Goal: Transaction & Acquisition: Purchase product/service

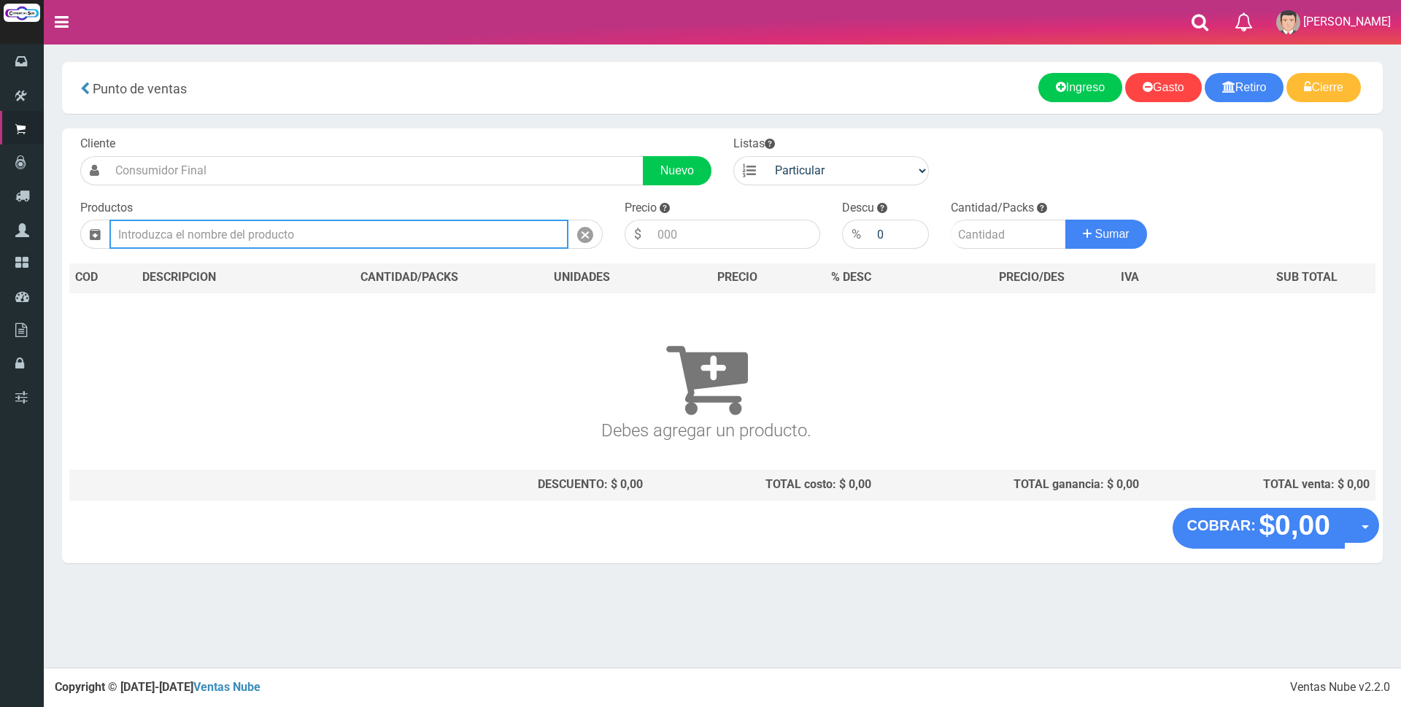
click at [380, 240] on input "text" at bounding box center [338, 234] width 459 height 29
click at [282, 246] on input "2032" at bounding box center [338, 234] width 459 height 29
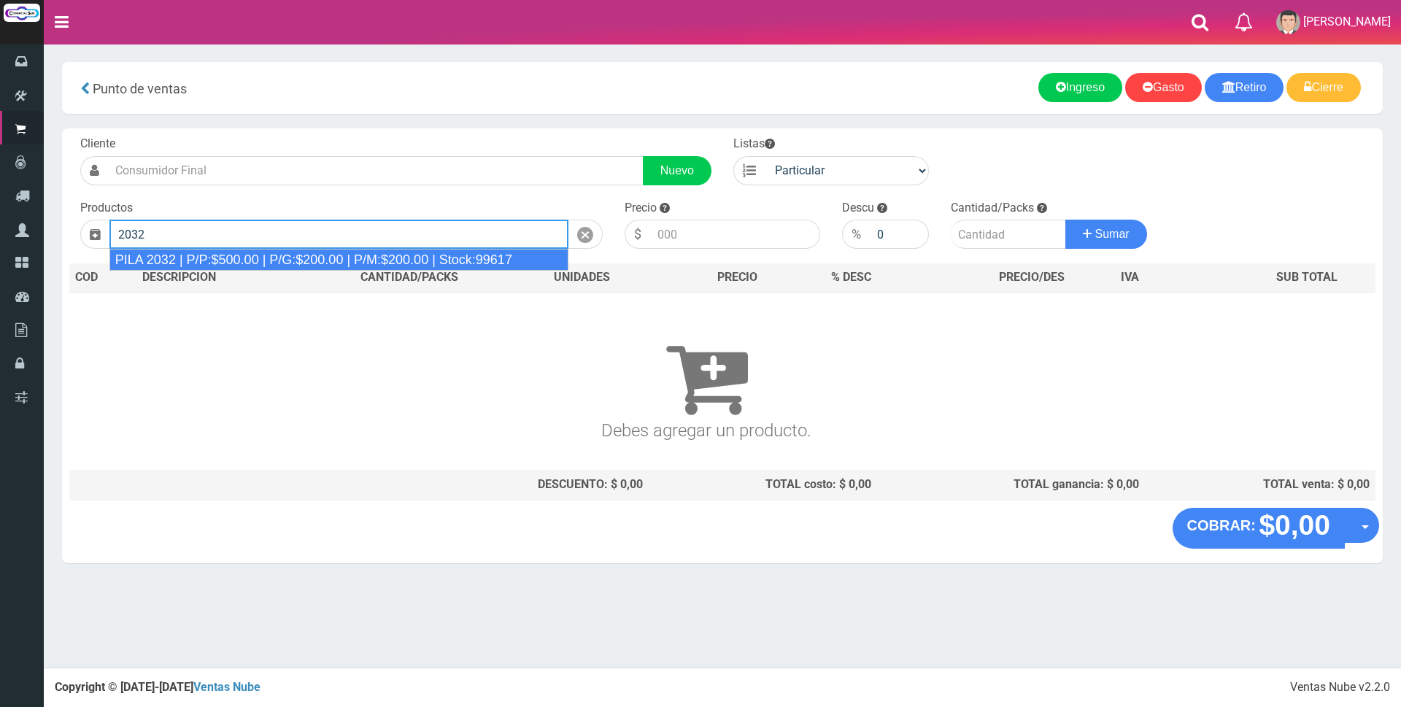
click at [255, 266] on div "PILA 2032 | P/P:$500.00 | P/G:$200.00 | P/M:$200.00 | Stock:99617" at bounding box center [338, 260] width 459 height 22
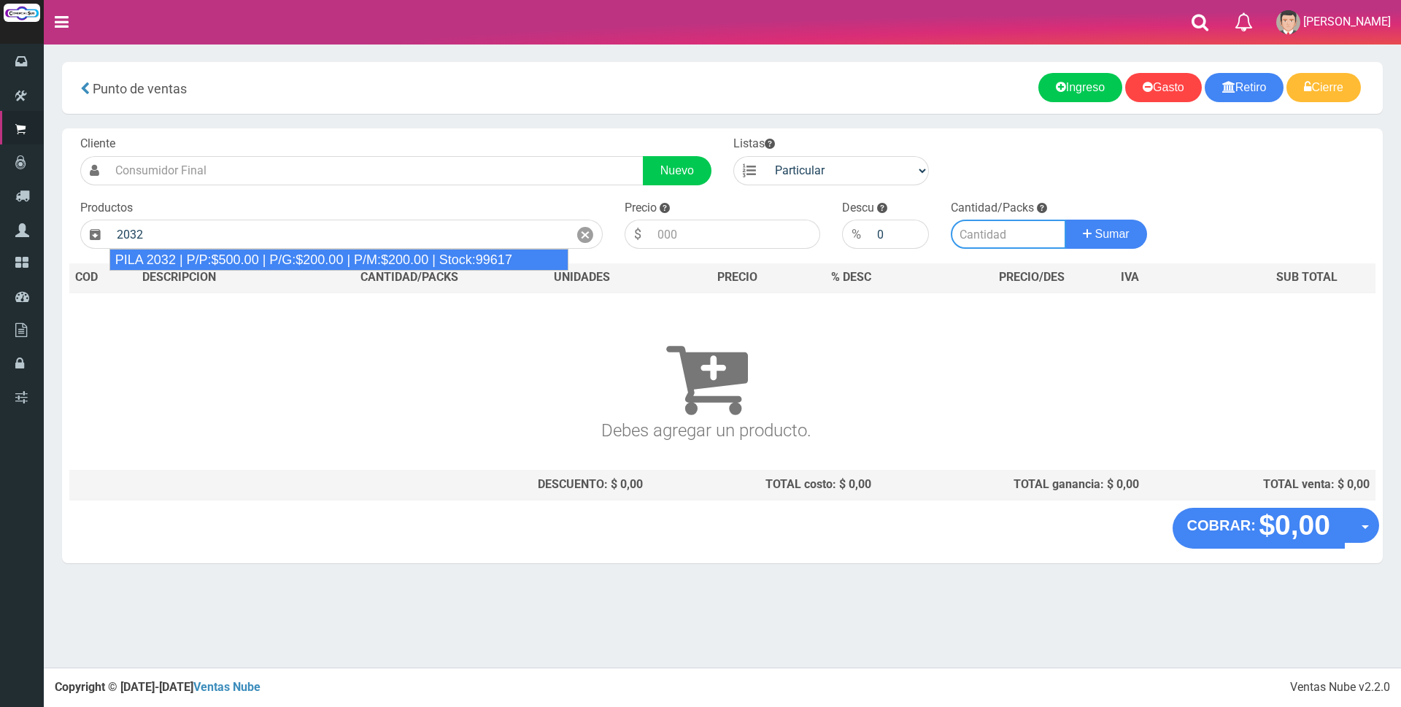
type input "PILA 2032 | P/P:$500.00 | P/G:$200.00 | P/M:$200.00 | Stock:99617"
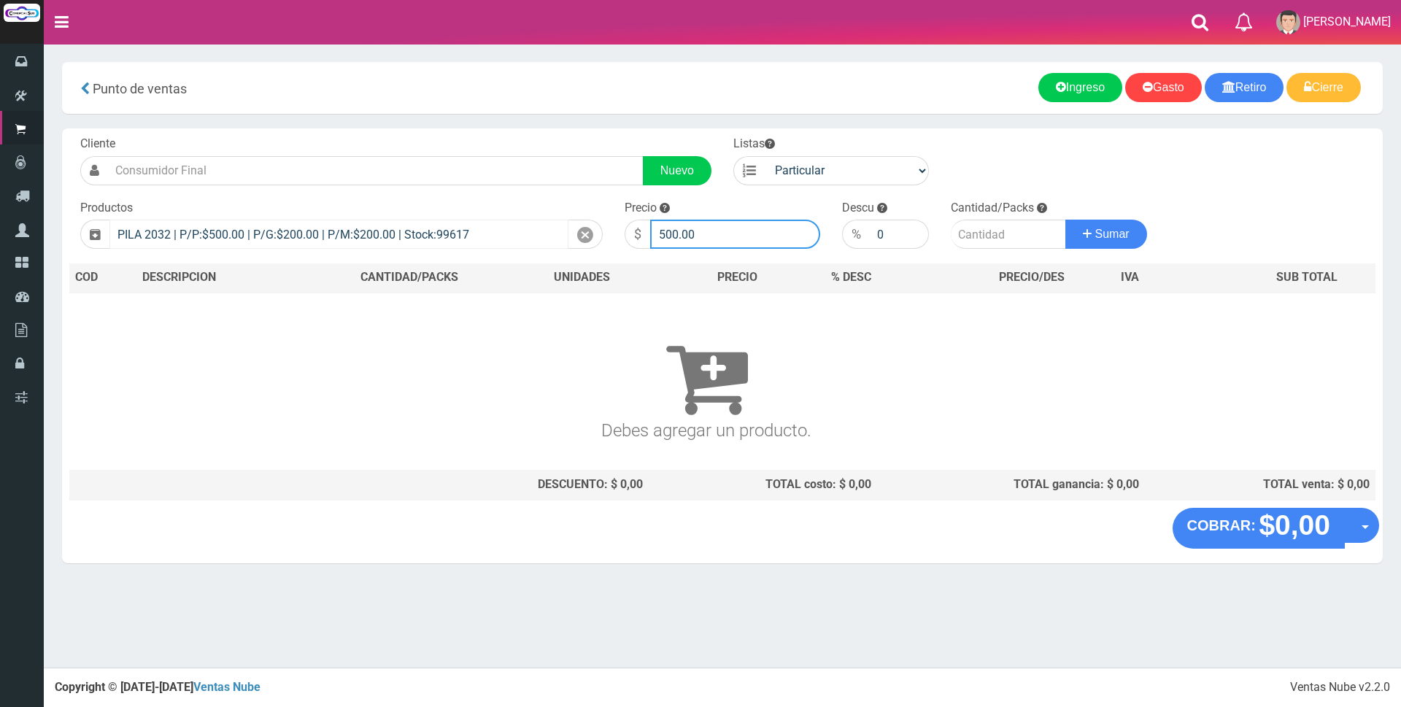
drag, startPoint x: 736, startPoint y: 222, endPoint x: 496, endPoint y: 220, distance: 240.2
click at [500, 136] on form "Cliente Nuevo Listas Particular Gremio Mayoristas" at bounding box center [722, 136] width 1307 height 0
type input "1500"
type input "2"
click at [1066, 220] on button "Sumar" at bounding box center [1107, 234] width 82 height 29
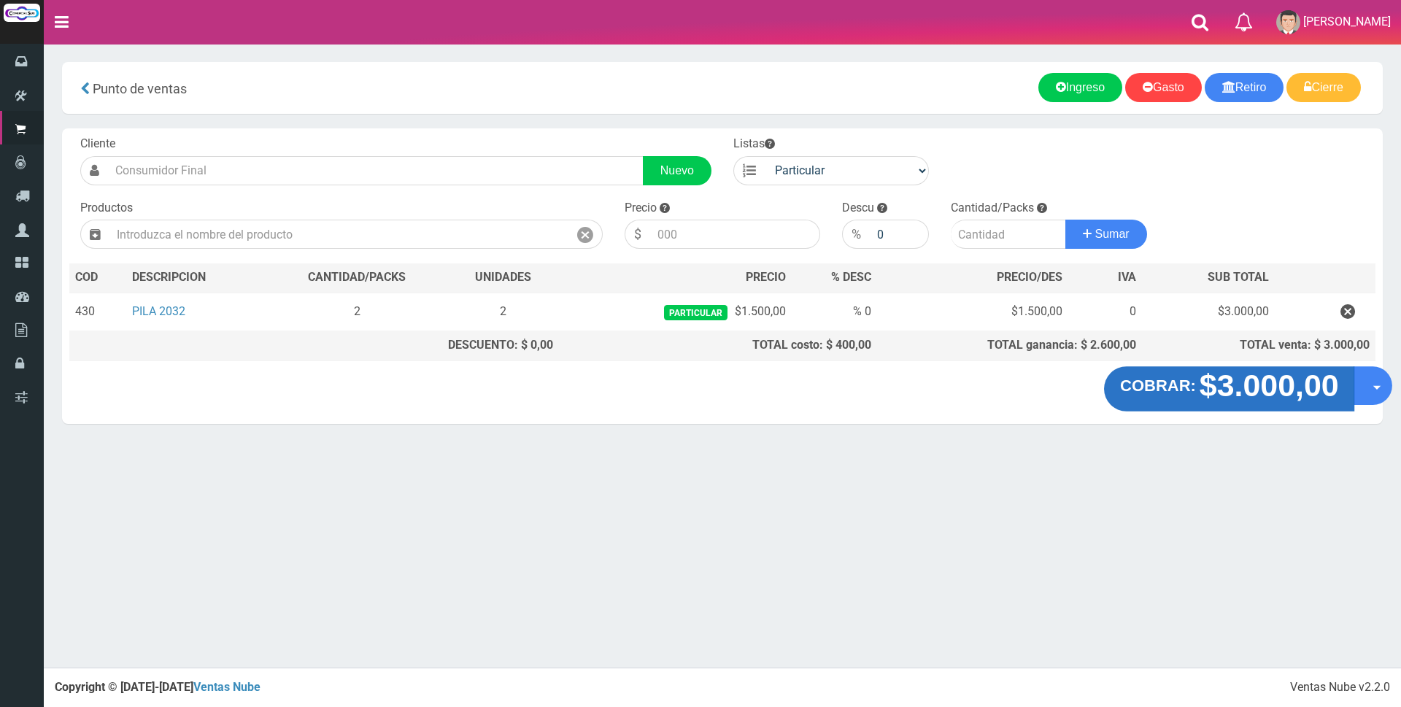
click at [1215, 369] on button "COBRAR: $3.000,00" at bounding box center [1229, 388] width 251 height 45
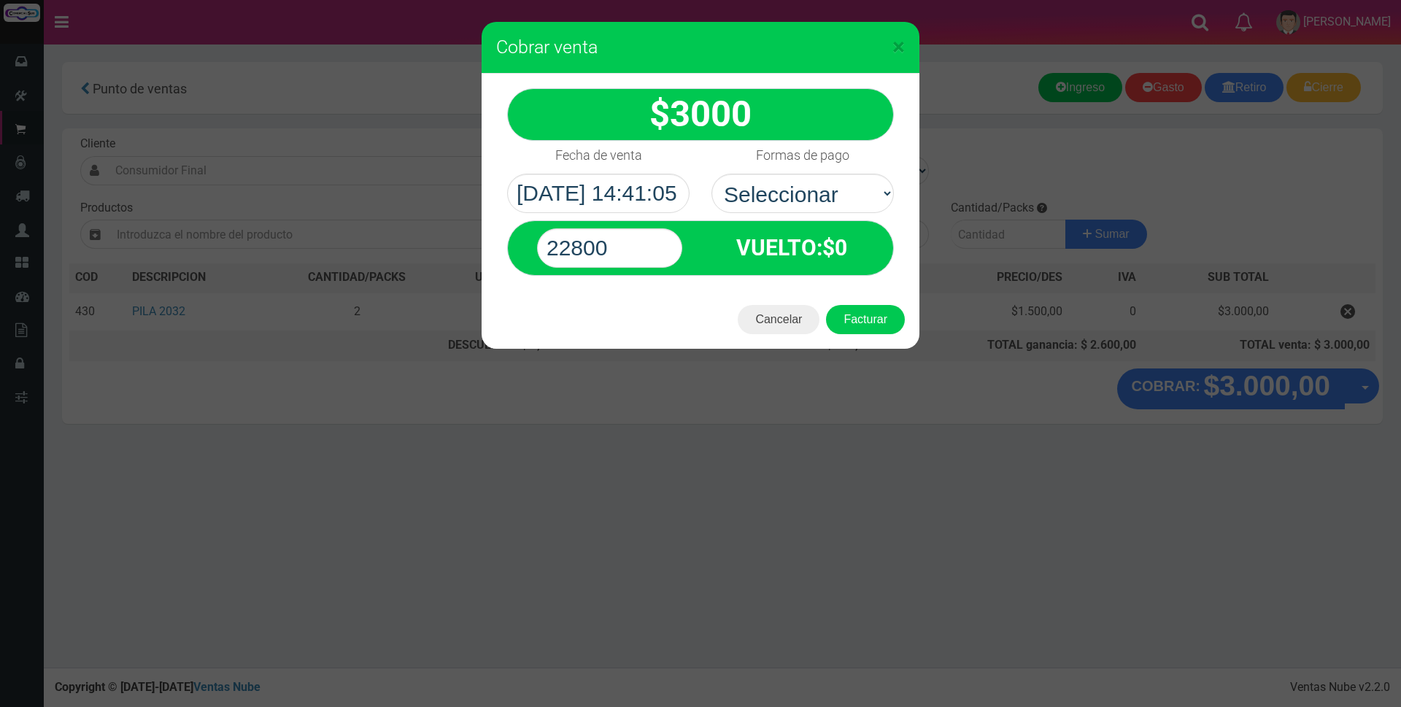
click at [785, 185] on select "Seleccionar Efectivo Tarjeta de Crédito Depósito Débito" at bounding box center [803, 193] width 182 height 39
select select "Efectivo"
click at [712, 174] on select "Seleccionar Efectivo Tarjeta de Crédito Depósito Débito" at bounding box center [803, 193] width 182 height 39
drag, startPoint x: 663, startPoint y: 253, endPoint x: 412, endPoint y: 250, distance: 251.1
click at [412, 250] on div "× Cobrar venta 3000" at bounding box center [700, 353] width 1401 height 707
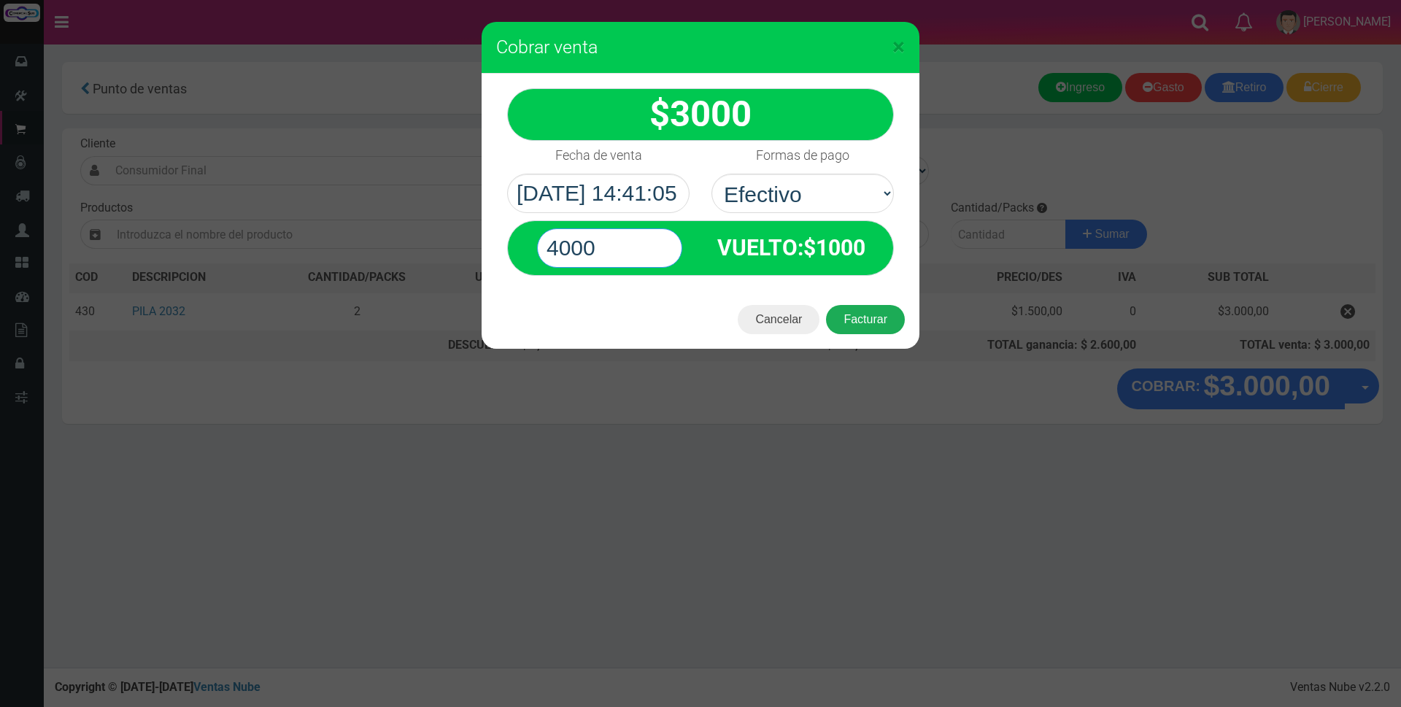
type input "4000"
click at [865, 307] on button "Facturar" at bounding box center [865, 319] width 79 height 29
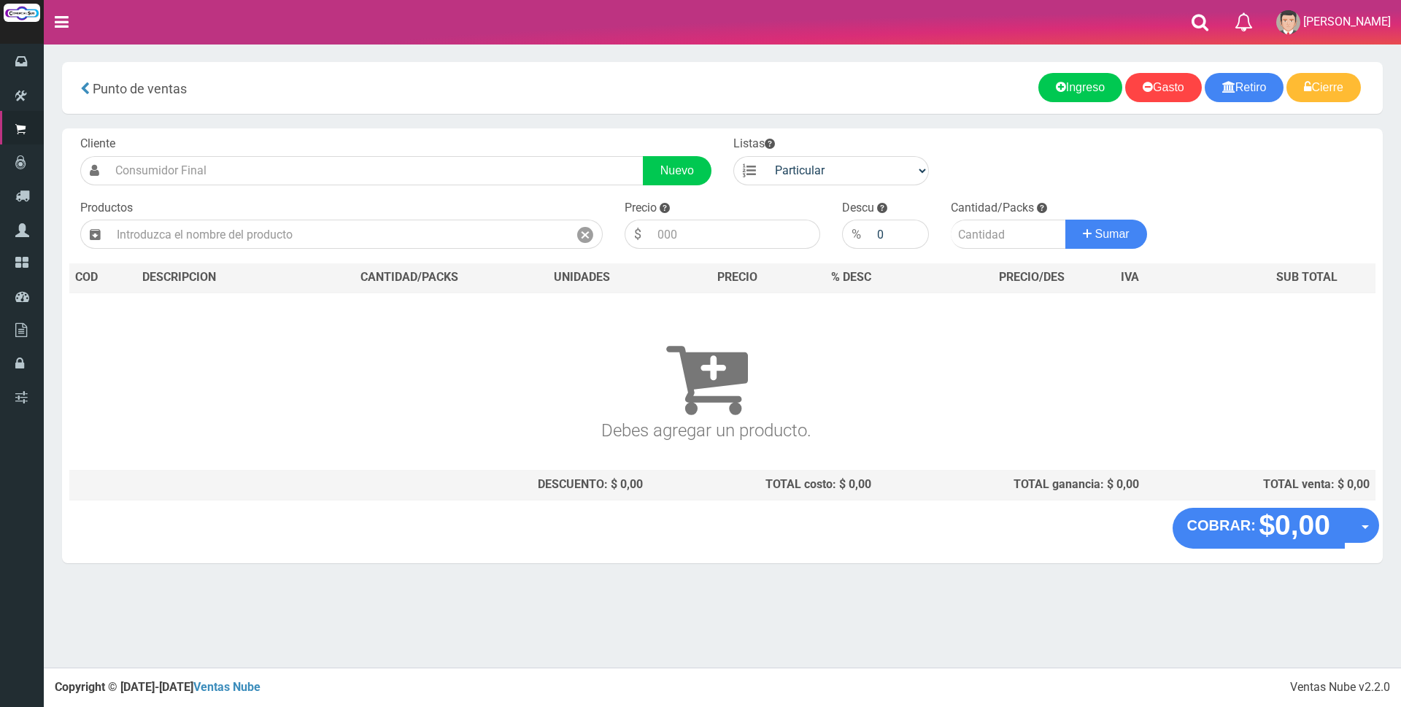
click at [816, 61] on section "× Titulo del Msj texto Mas Texto Cancelar Aceptar Punto de ventas Ingreso" at bounding box center [723, 320] width 1358 height 553
click at [312, 229] on input "text" at bounding box center [338, 234] width 459 height 29
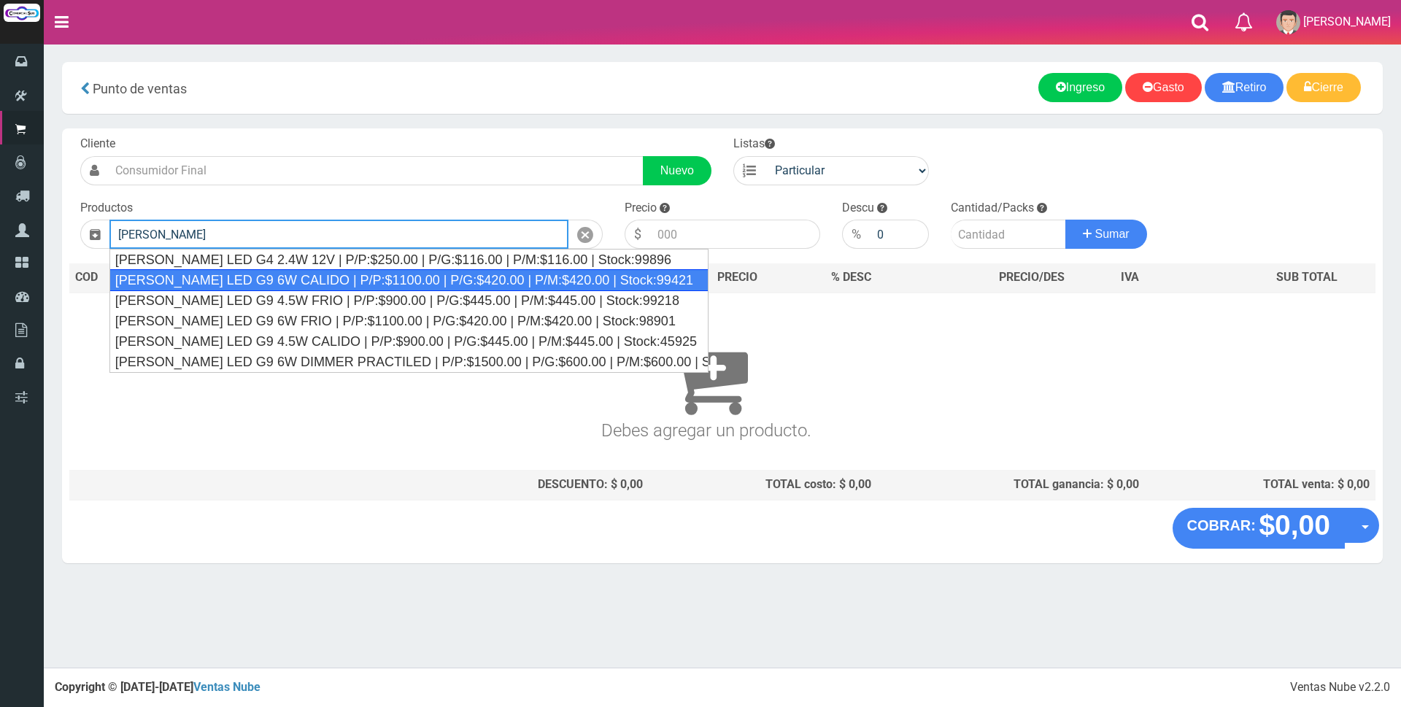
click at [312, 281] on div "BIPIN LED G9 6W CALIDO | P/P:$1100.00 | P/G:$420.00 | P/M:$420.00 | Stock:99421" at bounding box center [408, 280] width 599 height 22
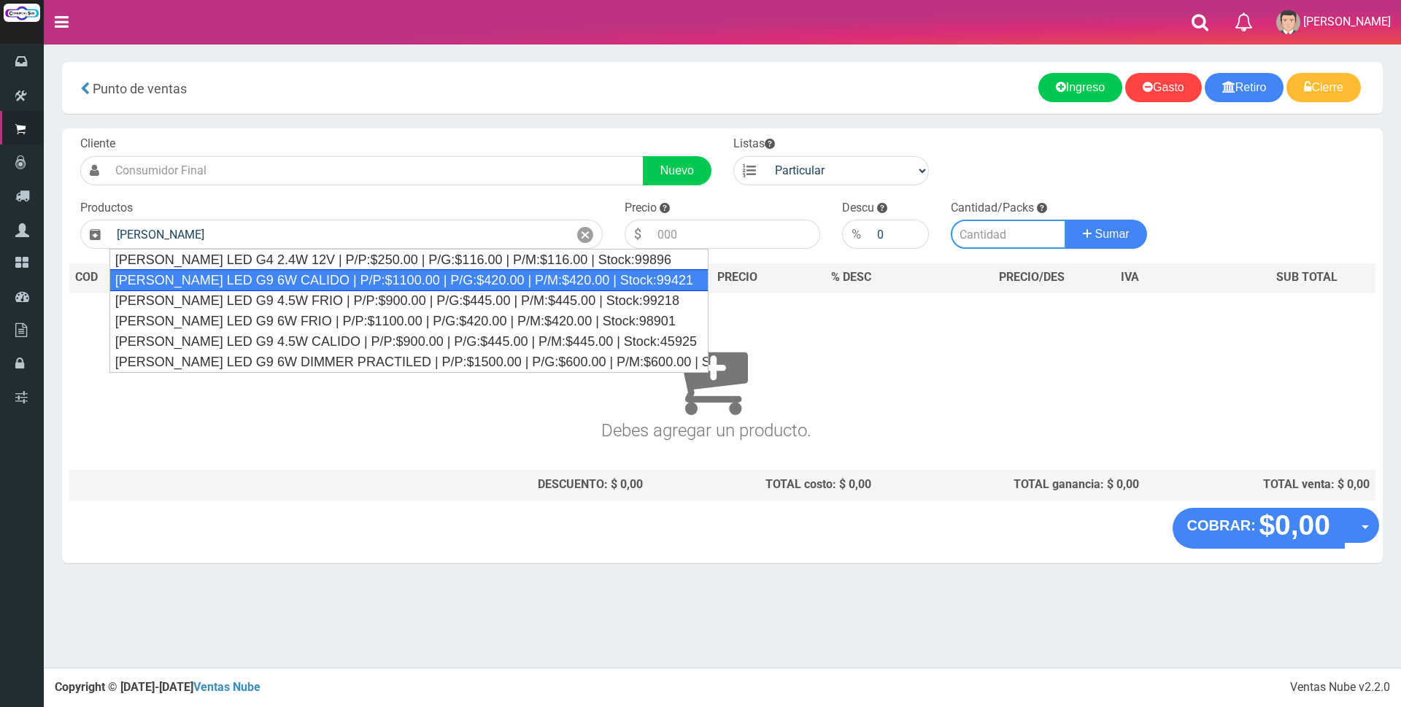
type input "BIPIN LED G9 6W CALIDO | P/P:$1100.00 | P/G:$420.00 | P/M:$420.00 | Stock:99421"
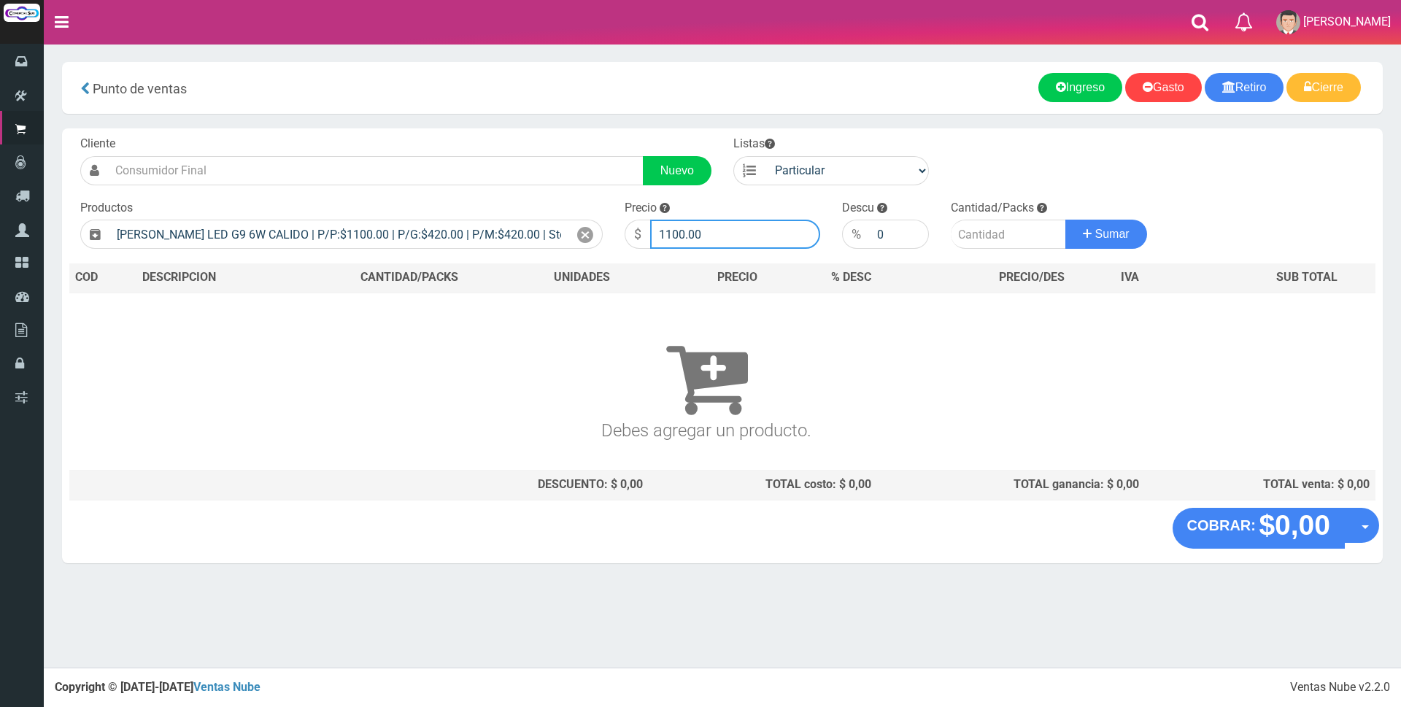
drag, startPoint x: 747, startPoint y: 231, endPoint x: 492, endPoint y: 215, distance: 255.9
click at [492, 136] on form "Cliente Nuevo Listas Particular Gremio Mayoristas" at bounding box center [722, 136] width 1307 height 0
type input "3700"
type input "3"
click at [1066, 220] on button "Sumar" at bounding box center [1107, 234] width 82 height 29
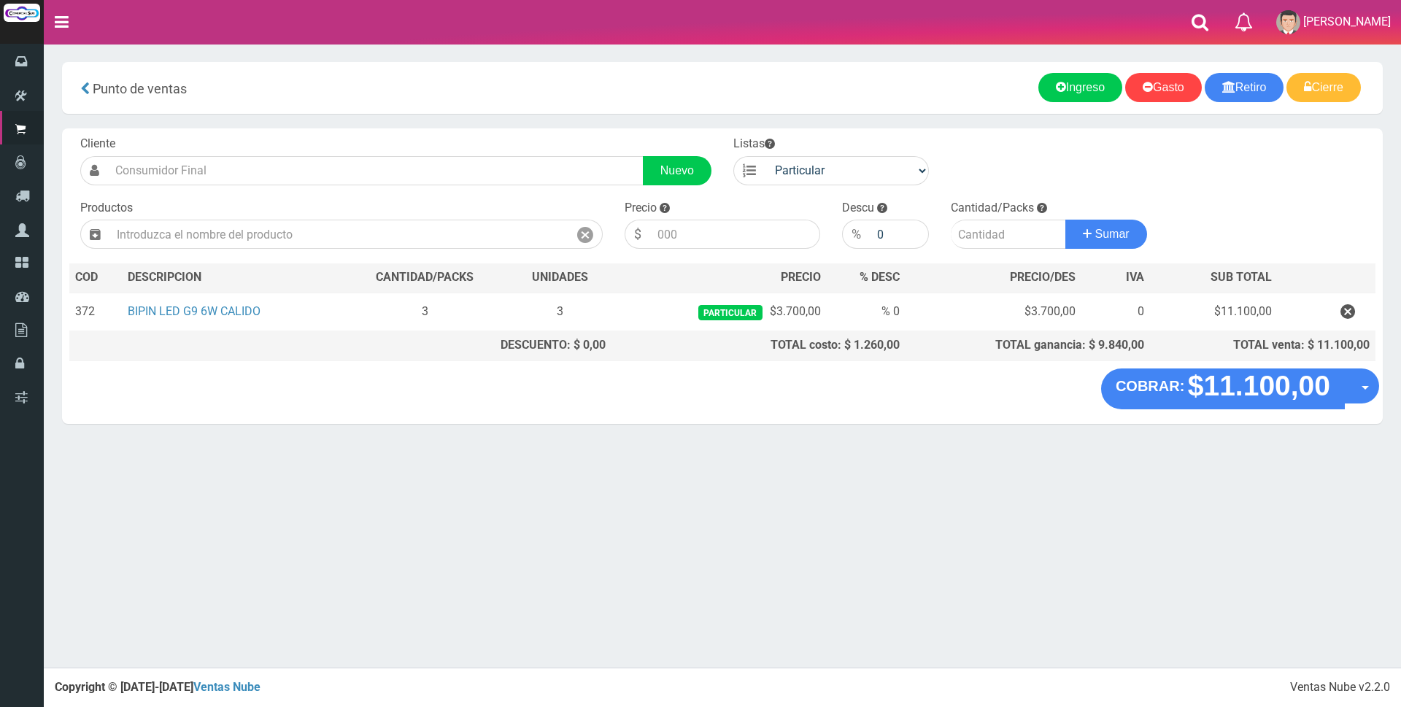
click at [693, 80] on div "Punto de ventas" at bounding box center [398, 88] width 650 height 30
click at [1253, 180] on div "Cliente Nuevo Listas Particular Gremio Mayoristas Productos 0" at bounding box center [722, 248] width 1321 height 240
click at [546, 82] on div "Punto de ventas" at bounding box center [398, 88] width 650 height 30
click at [241, 228] on input "text" at bounding box center [338, 234] width 459 height 29
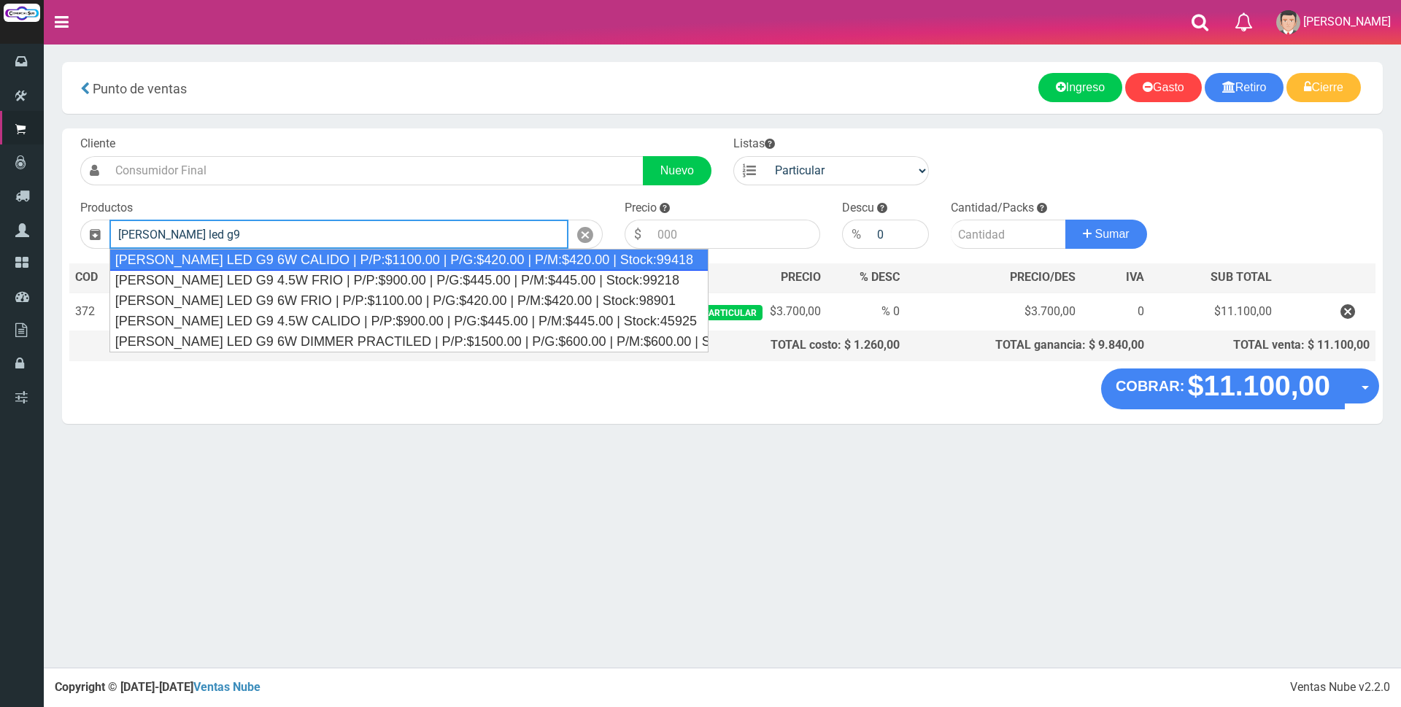
click at [245, 263] on div "BIPIN LED G9 6W CALIDO | P/P:$1100.00 | P/G:$420.00 | P/M:$420.00 | Stock:99418" at bounding box center [408, 260] width 599 height 22
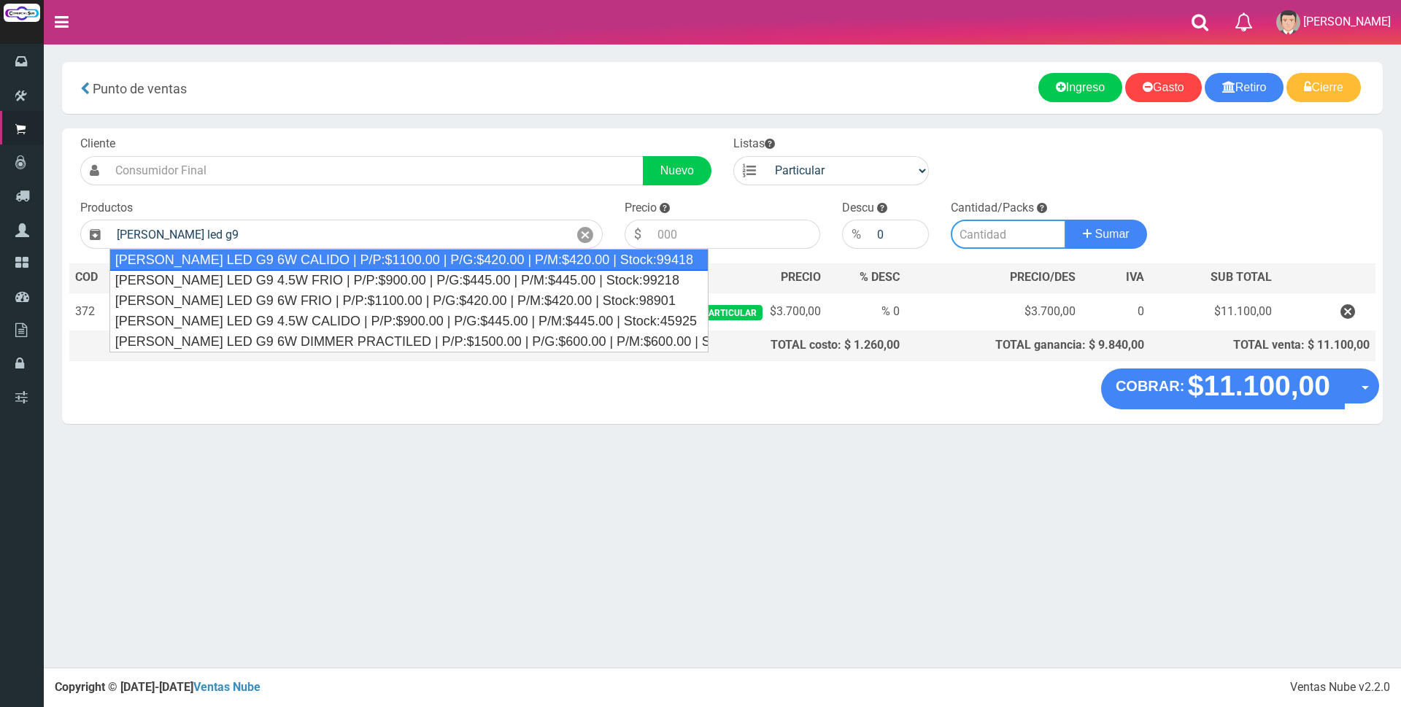
type input "BIPIN LED G9 6W CALIDO | P/P:$1100.00 | P/G:$420.00 | P/M:$420.00 | Stock:99418"
type input "1100.00"
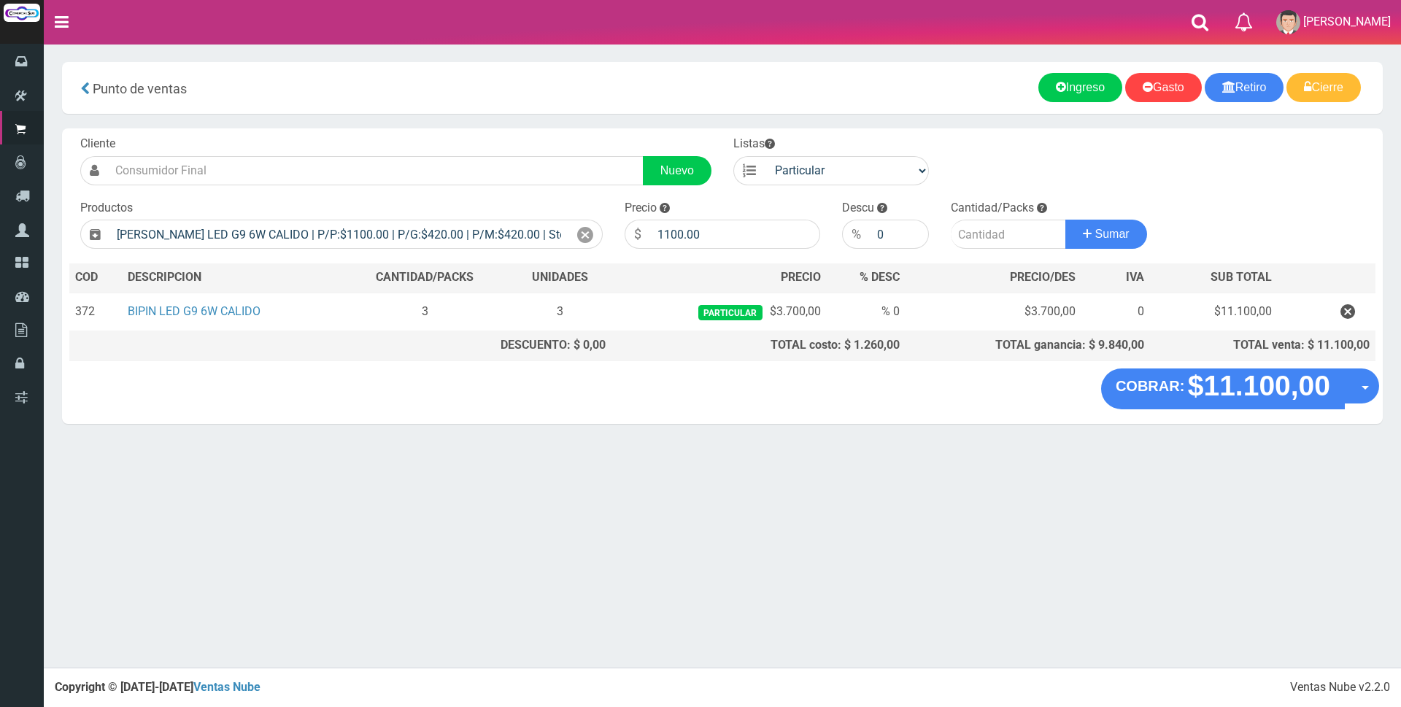
click at [1318, 182] on div "Cliente Nuevo Listas Particular Gremio Mayoristas Productos 0" at bounding box center [722, 248] width 1321 height 240
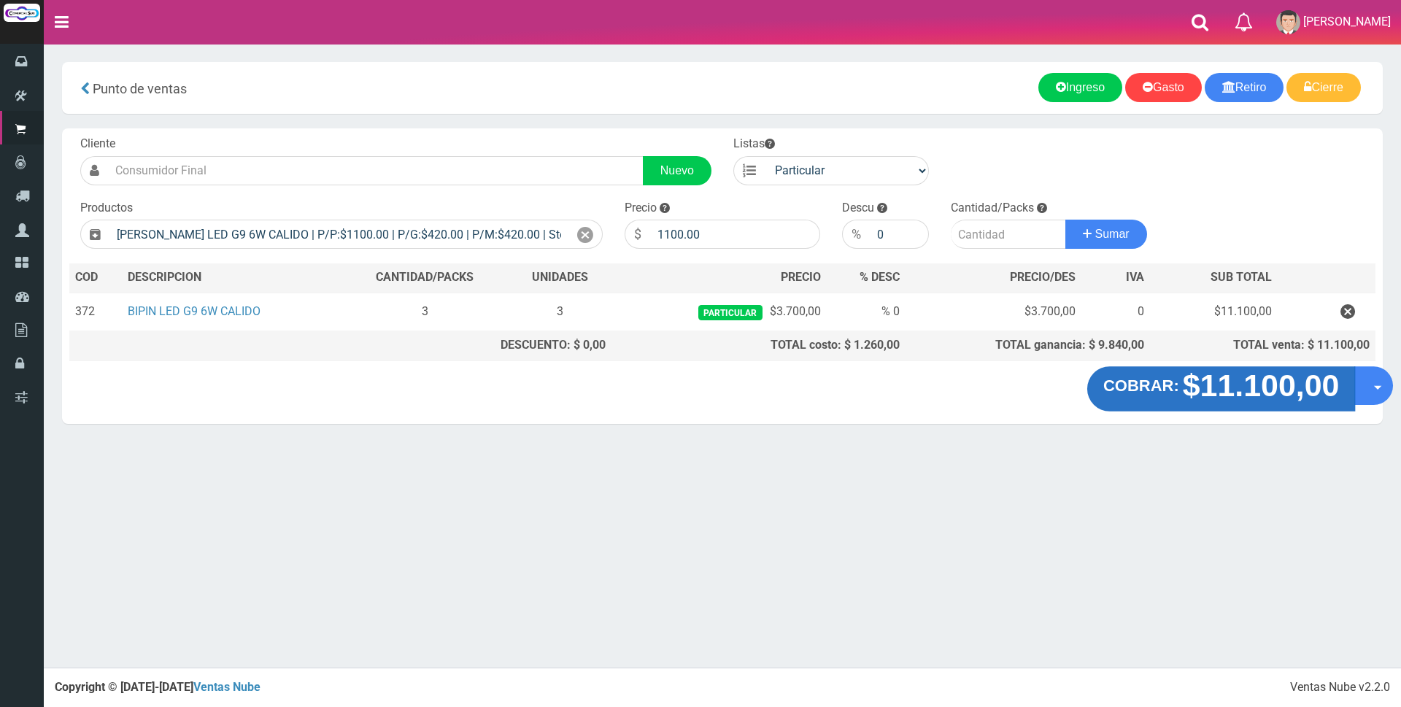
click at [1259, 391] on strong "$11.100,00" at bounding box center [1261, 386] width 157 height 34
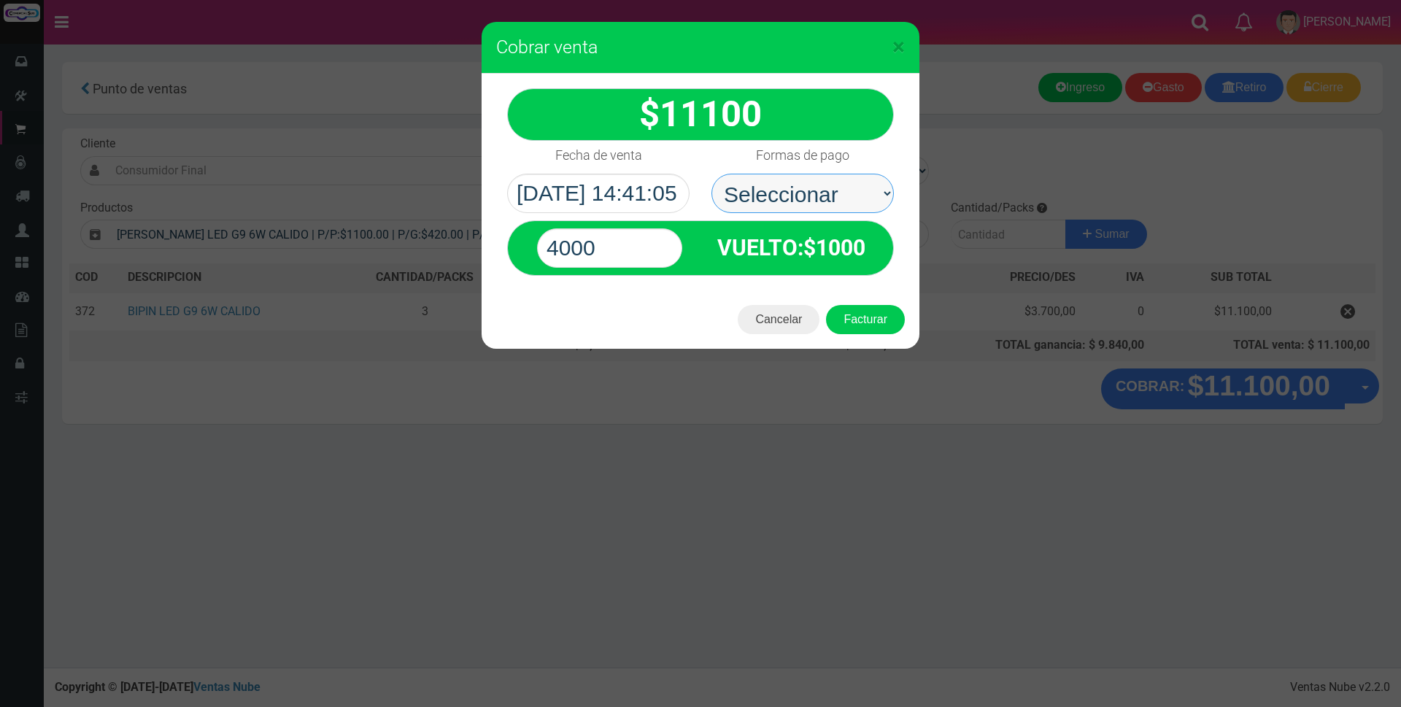
click at [807, 191] on select "Seleccionar Efectivo Tarjeta de Crédito Depósito Débito" at bounding box center [803, 193] width 182 height 39
select select "Tarjeta de Crédito"
click at [712, 174] on select "Seleccionar Efectivo Tarjeta de Crédito Depósito Débito" at bounding box center [803, 193] width 182 height 39
drag, startPoint x: 602, startPoint y: 245, endPoint x: 431, endPoint y: 245, distance: 171.5
click at [431, 245] on div "× Cobrar venta 11100" at bounding box center [700, 353] width 1401 height 707
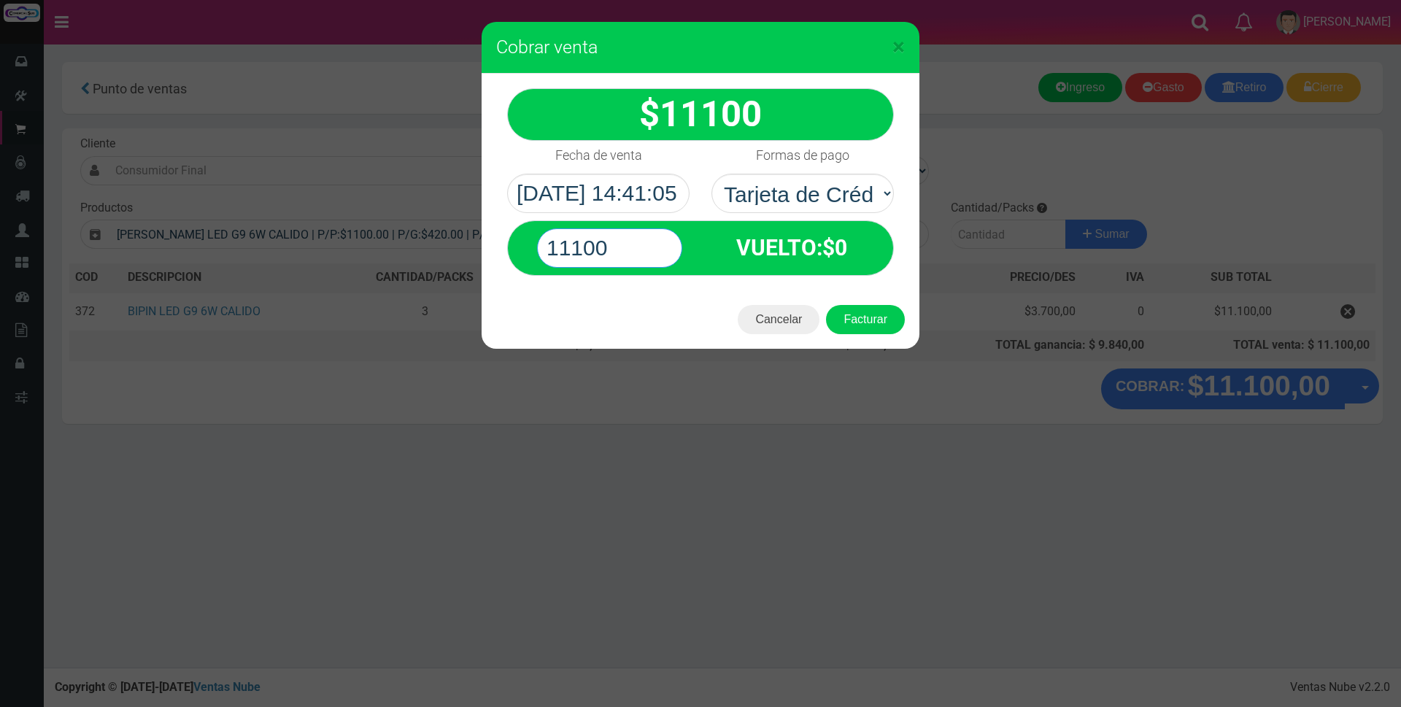
type input "11100"
click at [826, 305] on button "Facturar" at bounding box center [865, 319] width 79 height 29
